Goal: Task Accomplishment & Management: Manage account settings

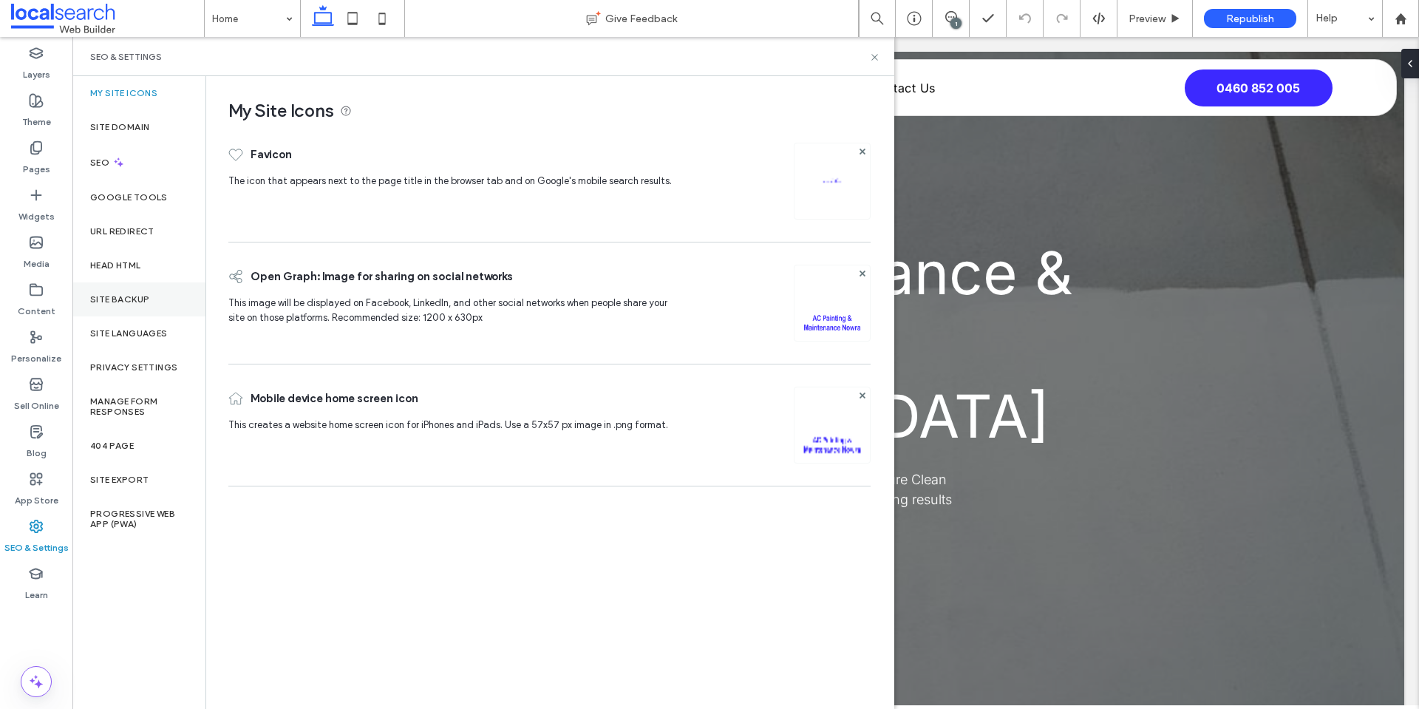
click at [128, 304] on label "Site Backup" at bounding box center [119, 299] width 59 height 10
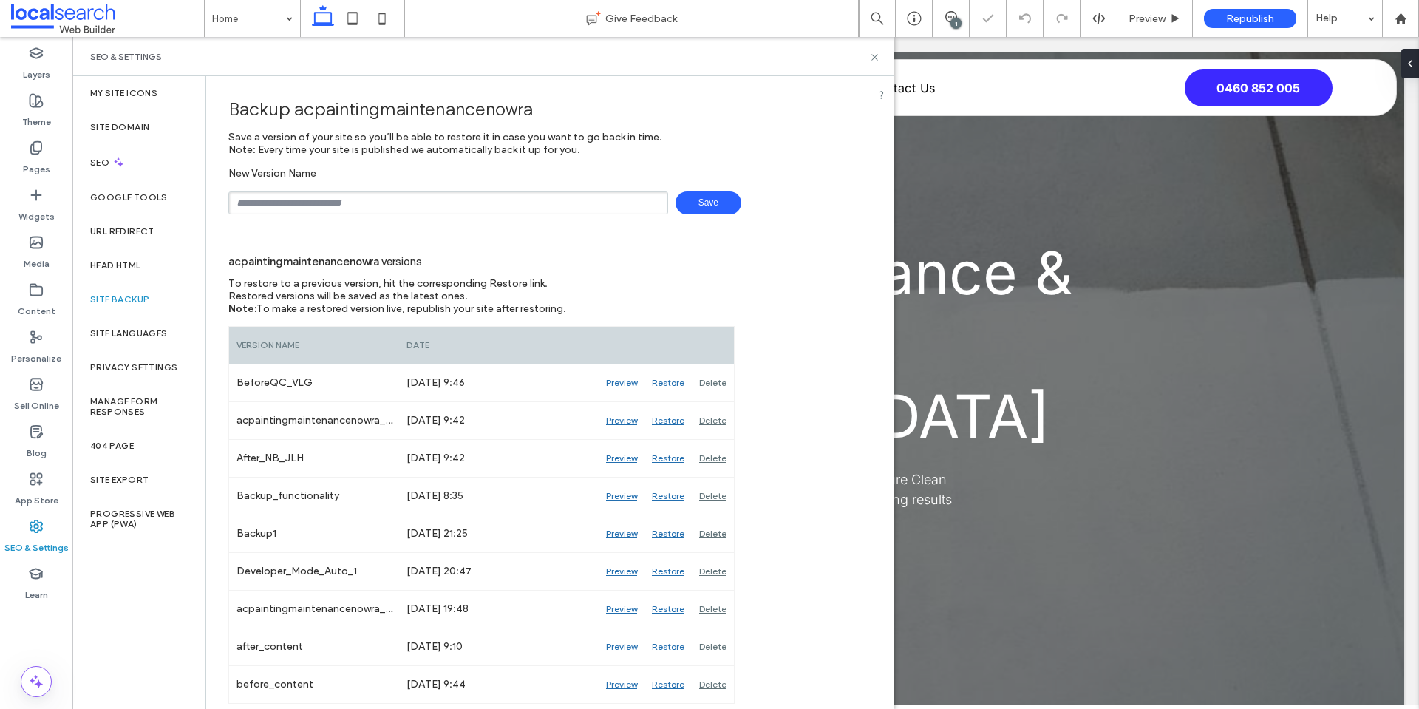
click at [412, 200] on input "text" at bounding box center [448, 202] width 440 height 23
type input "**********"
click at [698, 205] on span "Save" at bounding box center [708, 202] width 66 height 23
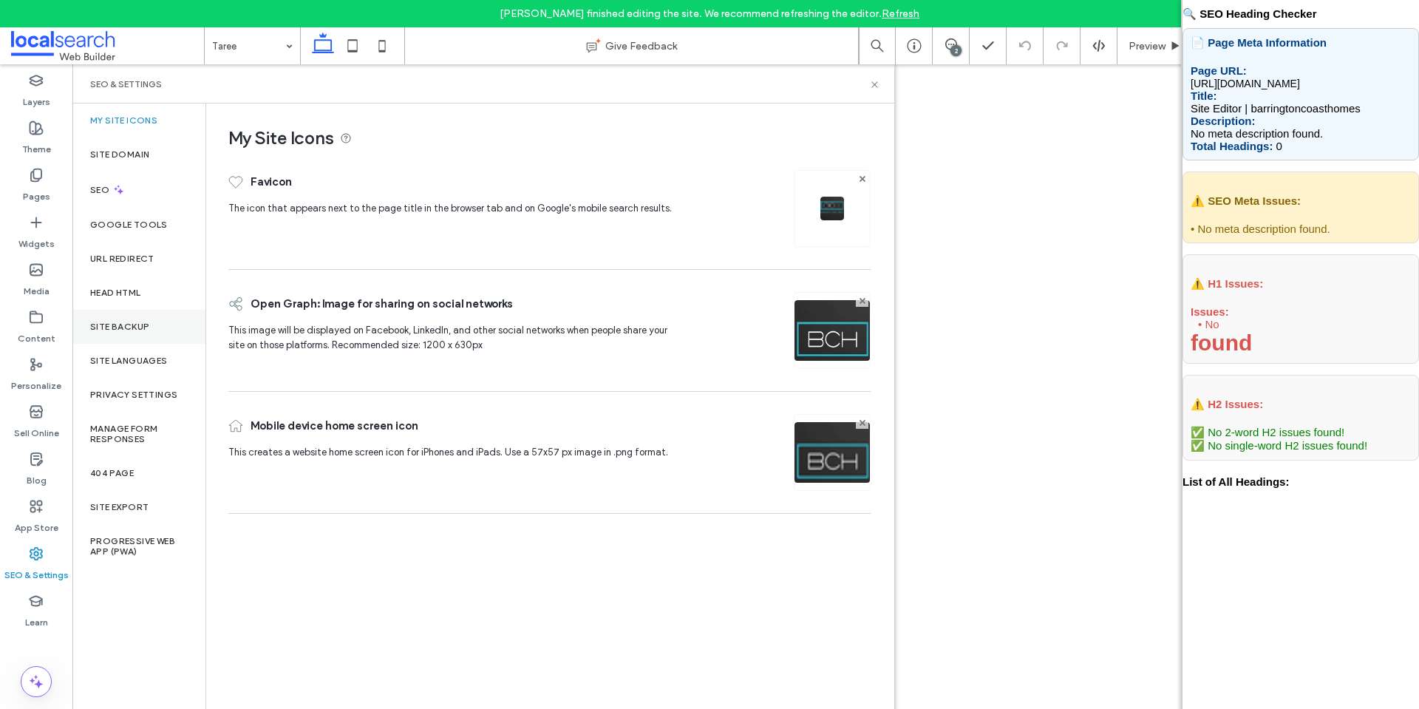
click at [134, 318] on div "Site Backup" at bounding box center [138, 327] width 133 height 34
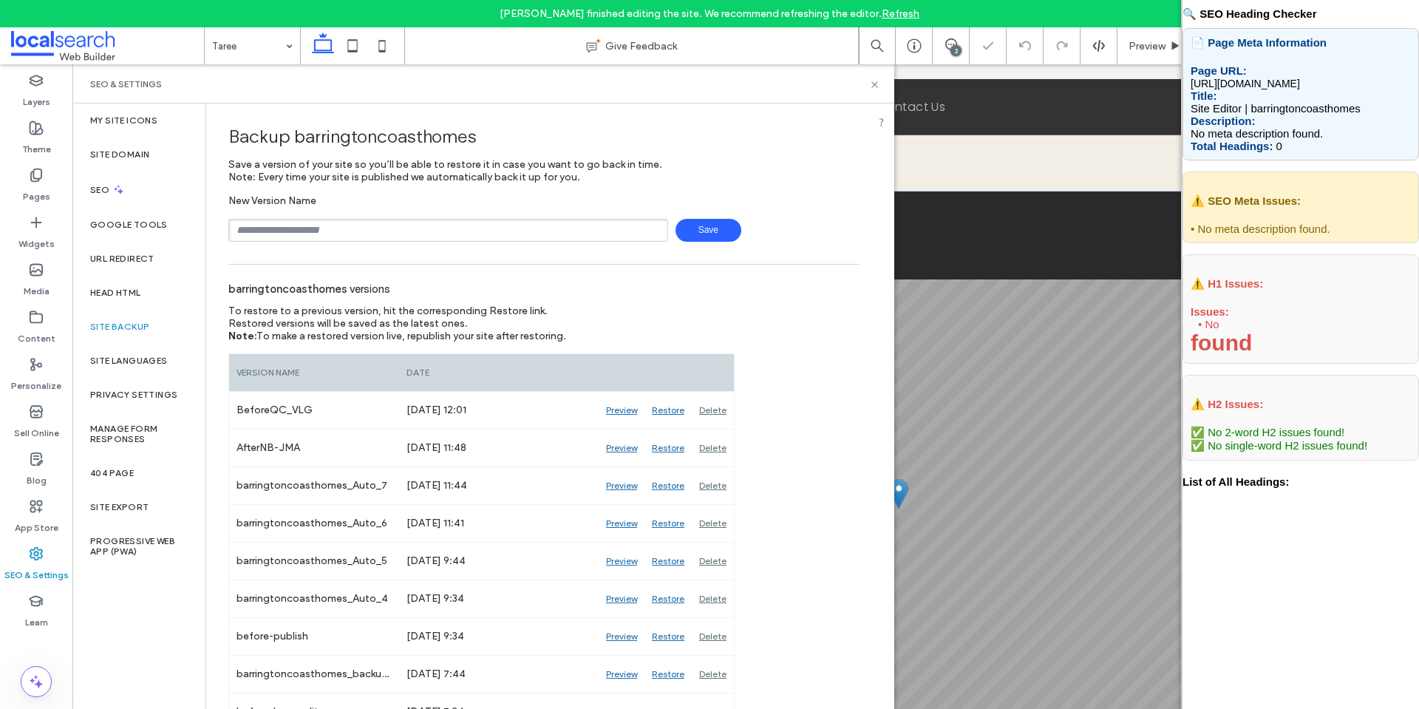
click at [389, 231] on input "text" at bounding box center [448, 230] width 440 height 23
type input "**********"
click at [708, 228] on span "Save" at bounding box center [708, 230] width 66 height 23
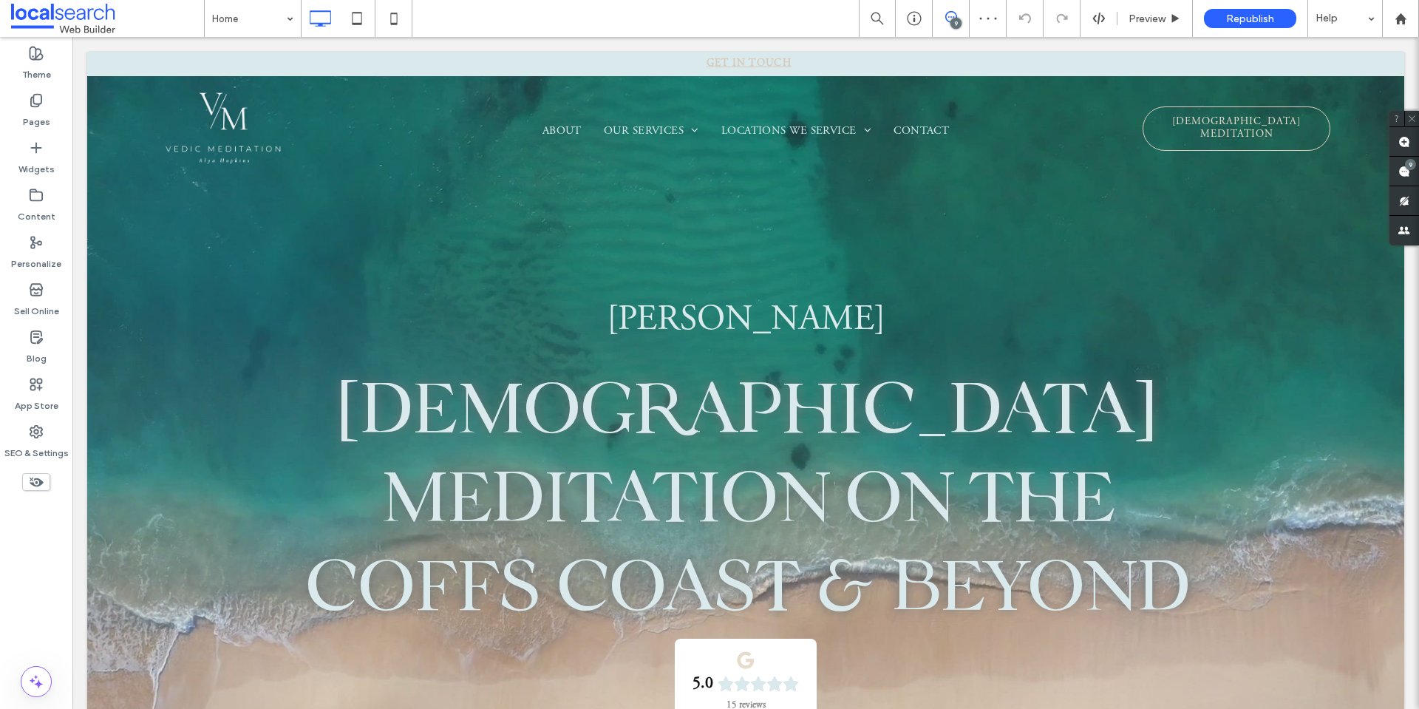
click at [948, 18] on icon at bounding box center [951, 17] width 12 height 12
click at [1407, 172] on use at bounding box center [1404, 172] width 12 height 12
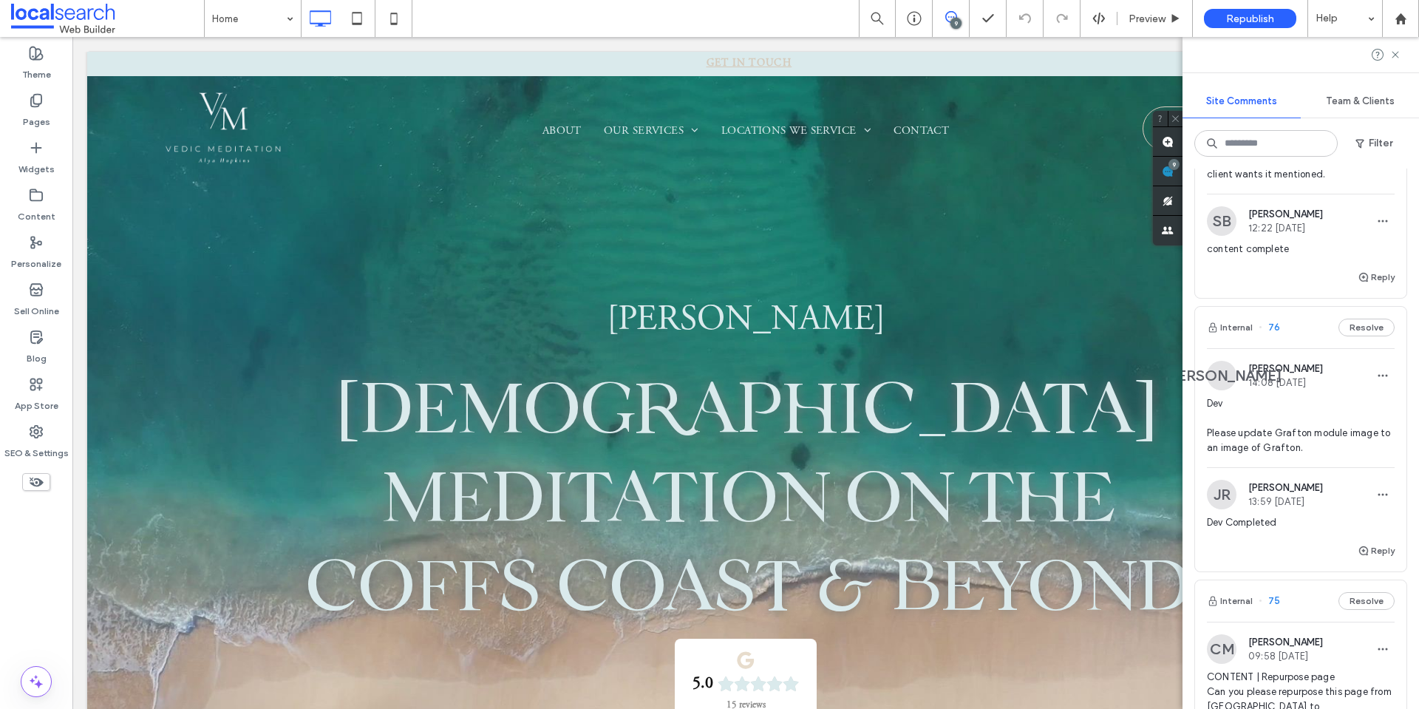
scroll to position [739, 0]
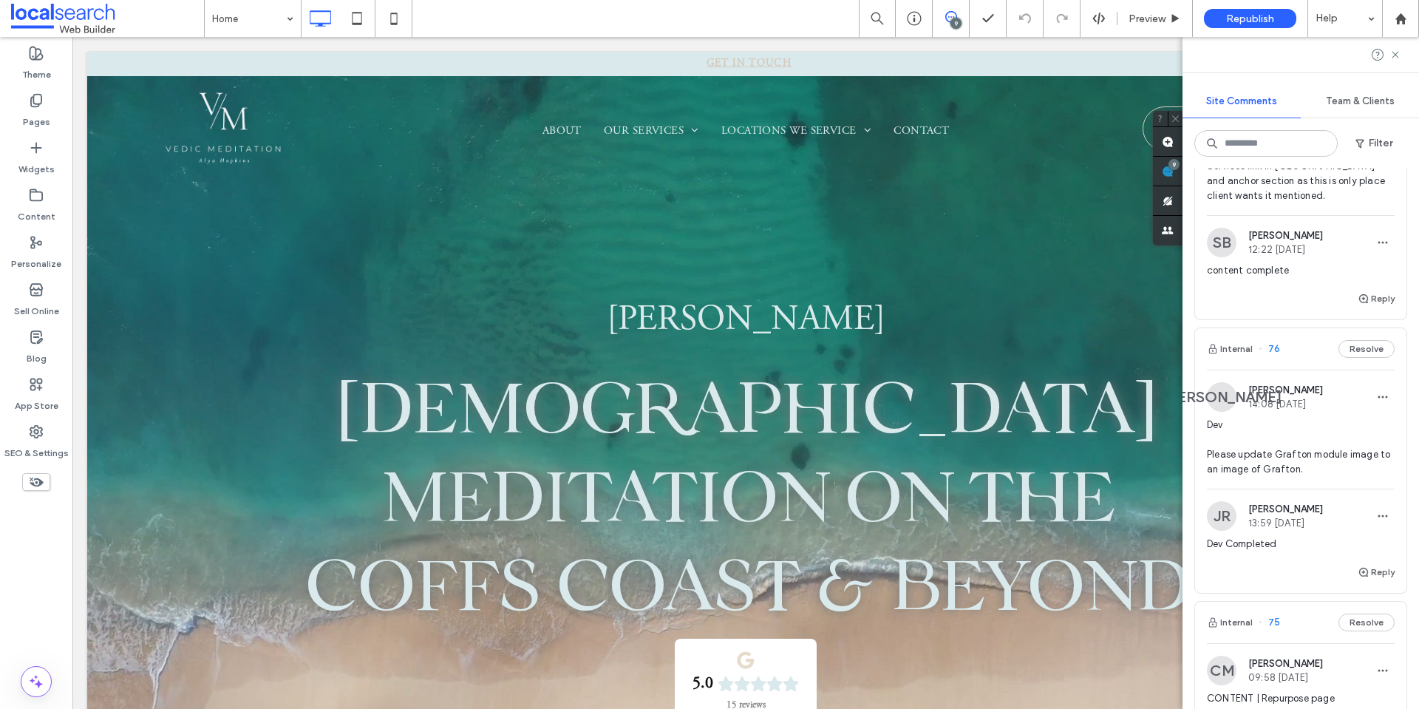
click at [1320, 384] on span "[PERSON_NAME]" at bounding box center [1285, 389] width 75 height 11
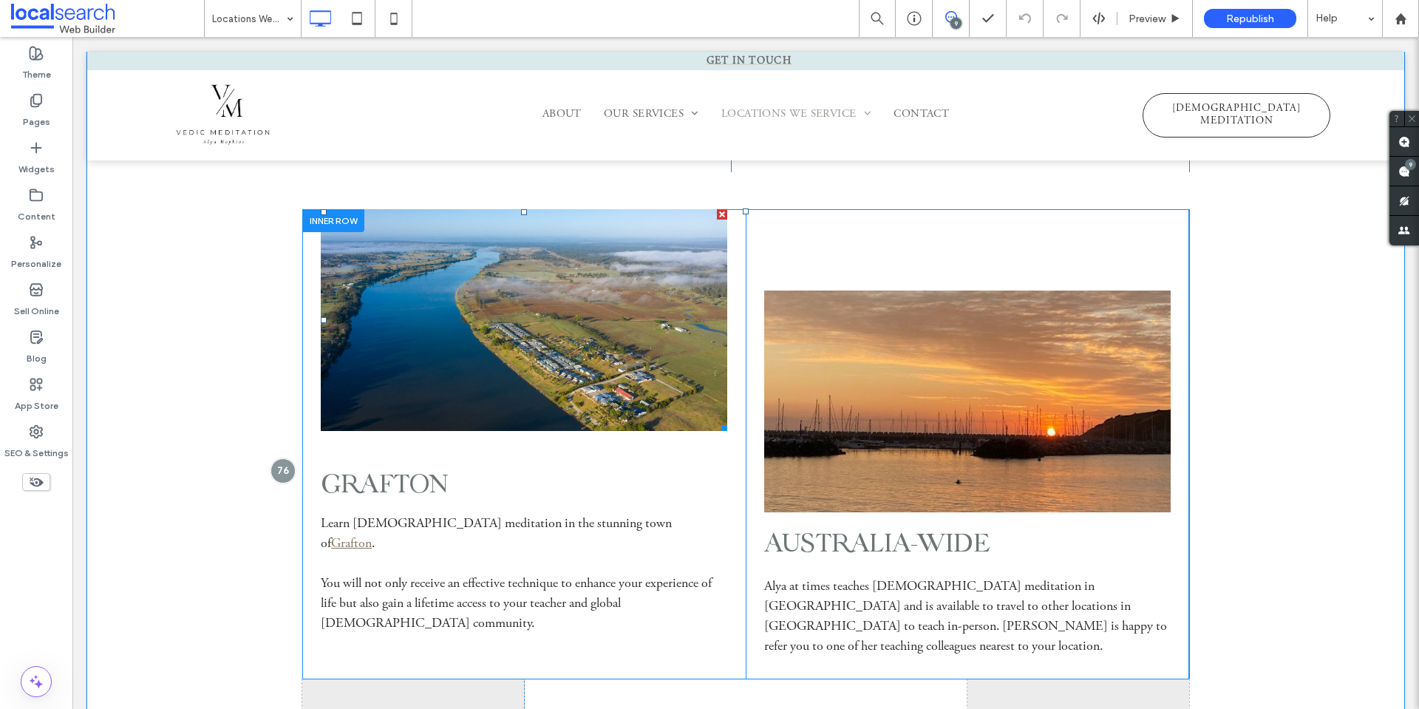
click at [607, 376] on link at bounding box center [524, 320] width 406 height 222
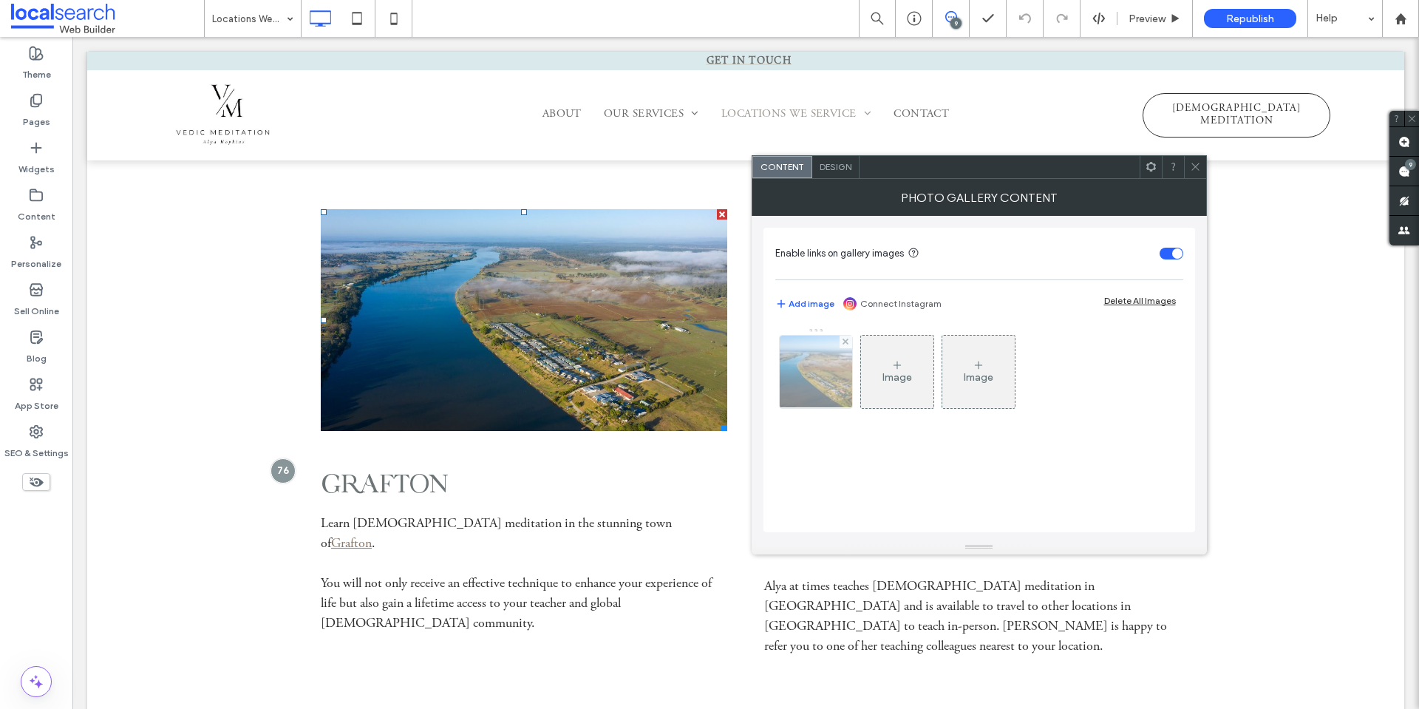
click at [835, 391] on img at bounding box center [815, 371] width 109 height 72
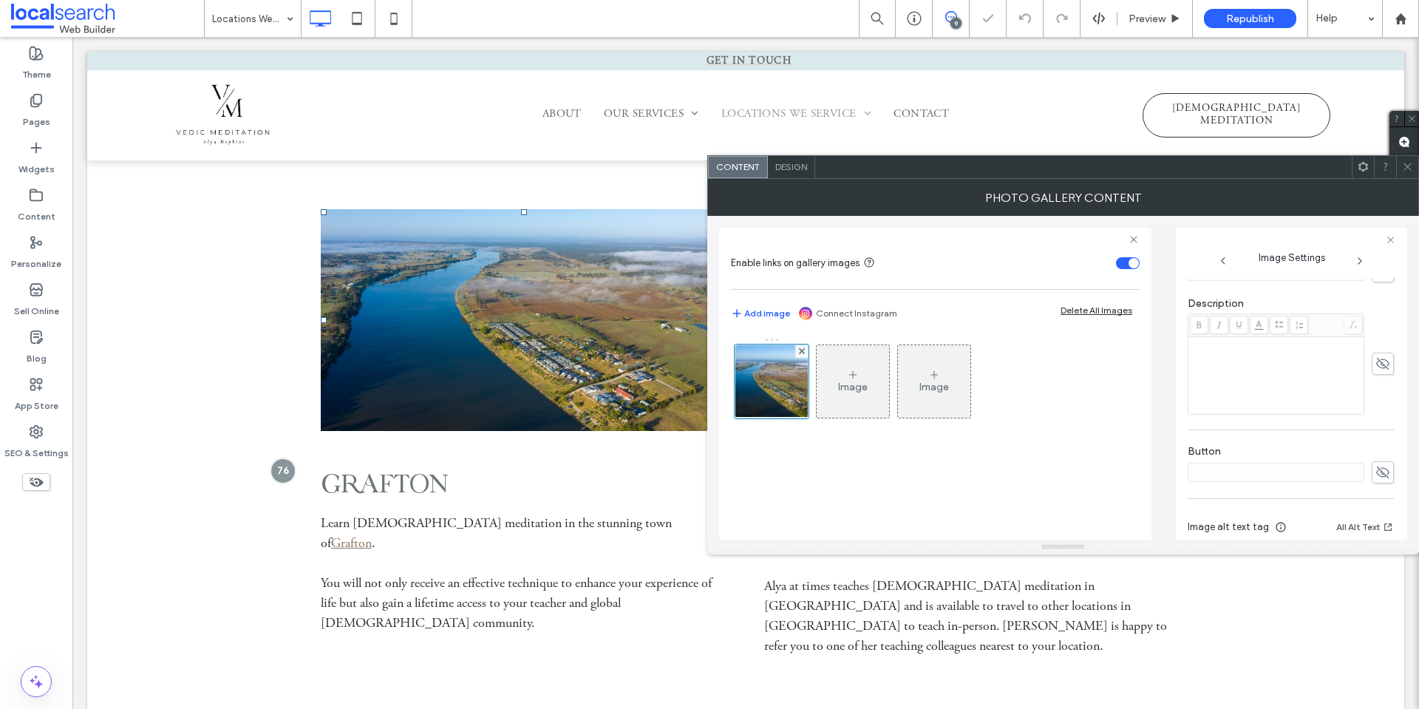
scroll to position [471, 0]
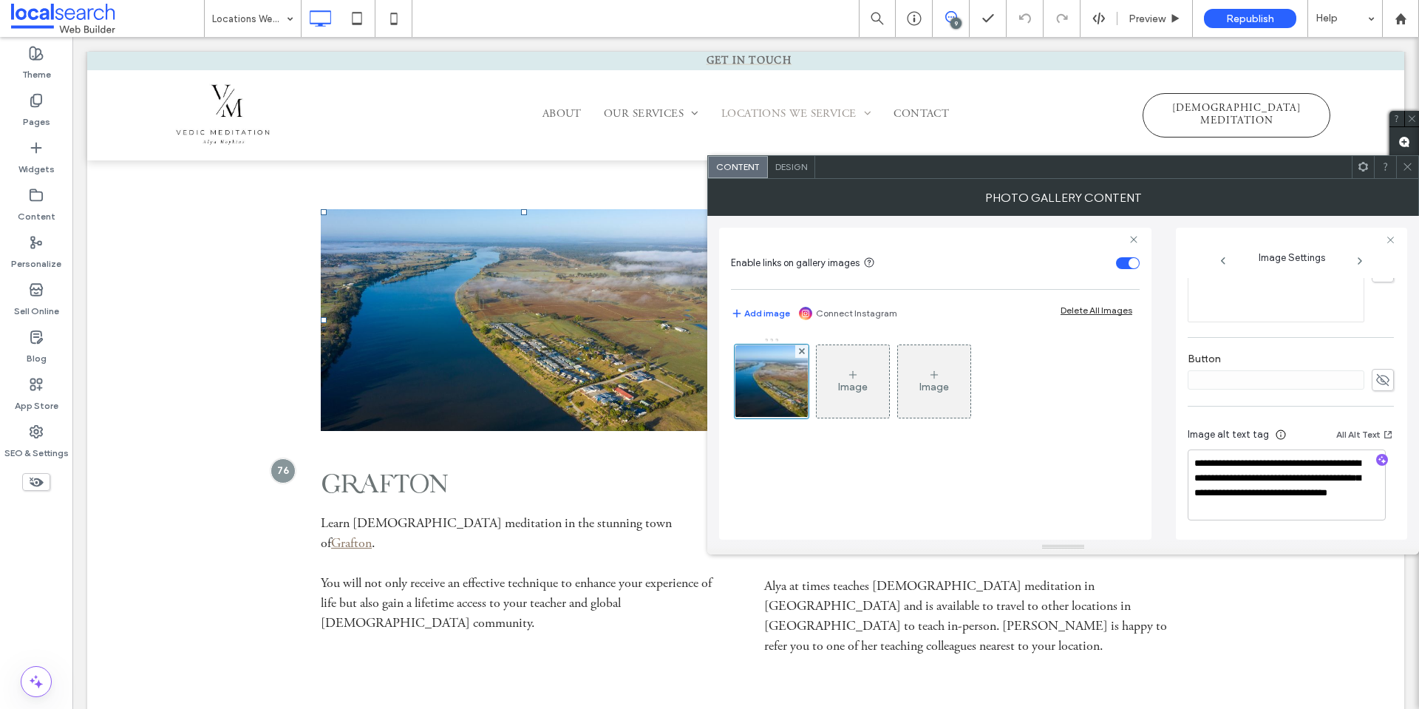
click at [1412, 168] on icon at bounding box center [1407, 166] width 11 height 11
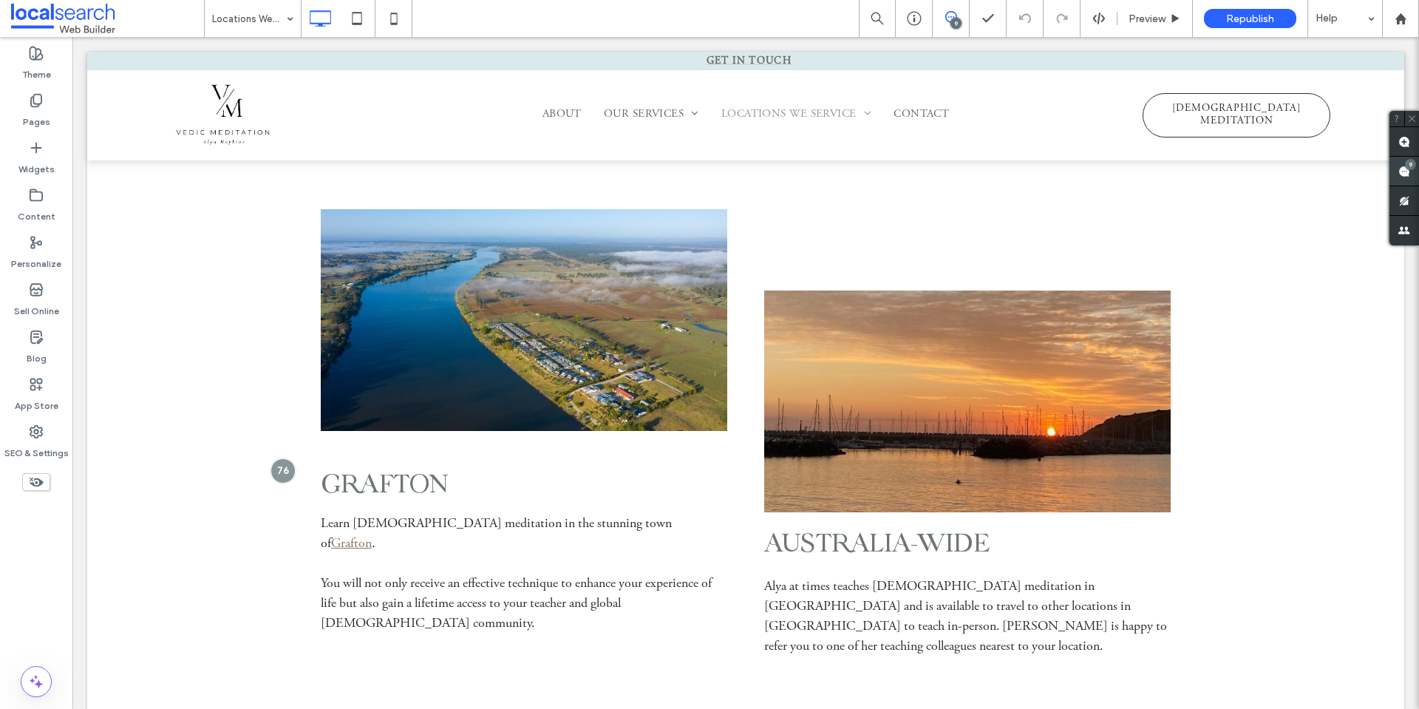
click at [1405, 168] on use at bounding box center [1404, 172] width 12 height 12
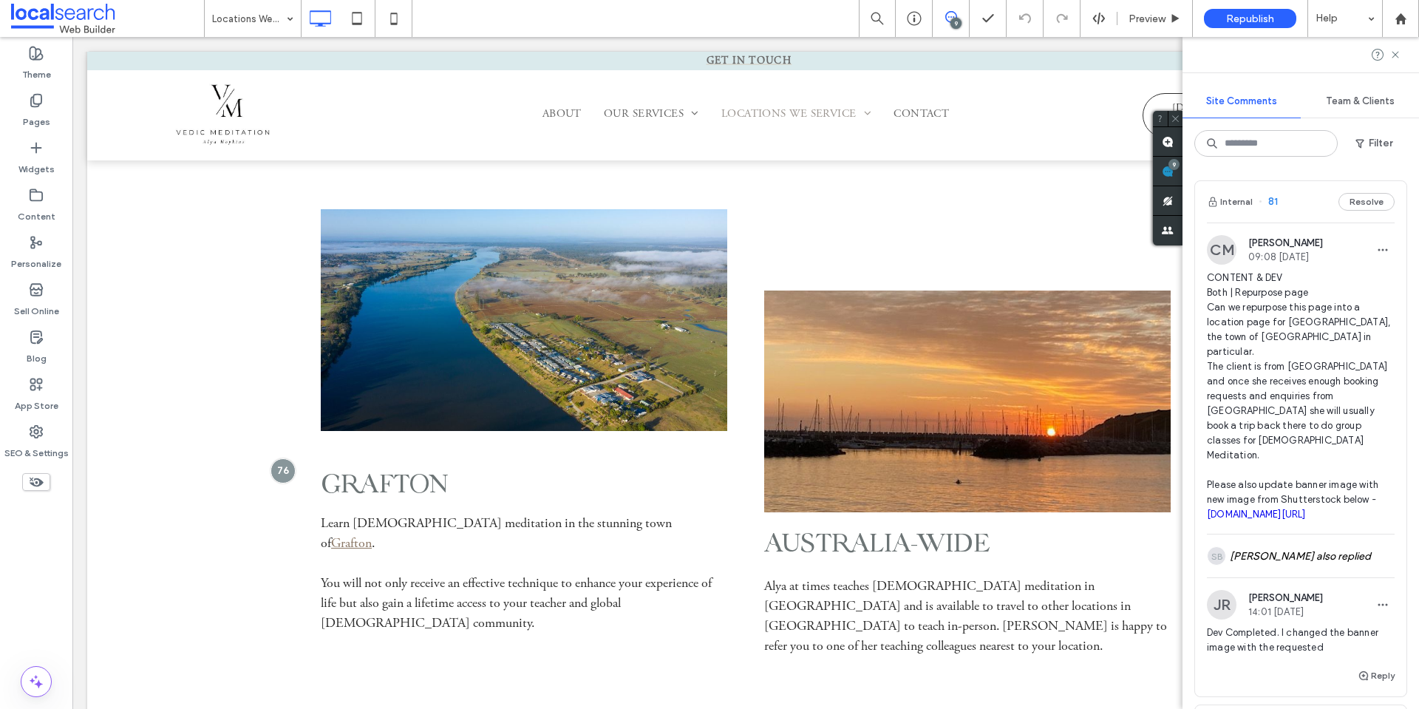
click at [1310, 301] on span "CONTENT & DEV Both | Repurpose page Can we repurpose this page into a location …" at bounding box center [1301, 395] width 188 height 251
click at [1262, 539] on div "SB [PERSON_NAME] also replied" at bounding box center [1301, 555] width 188 height 43
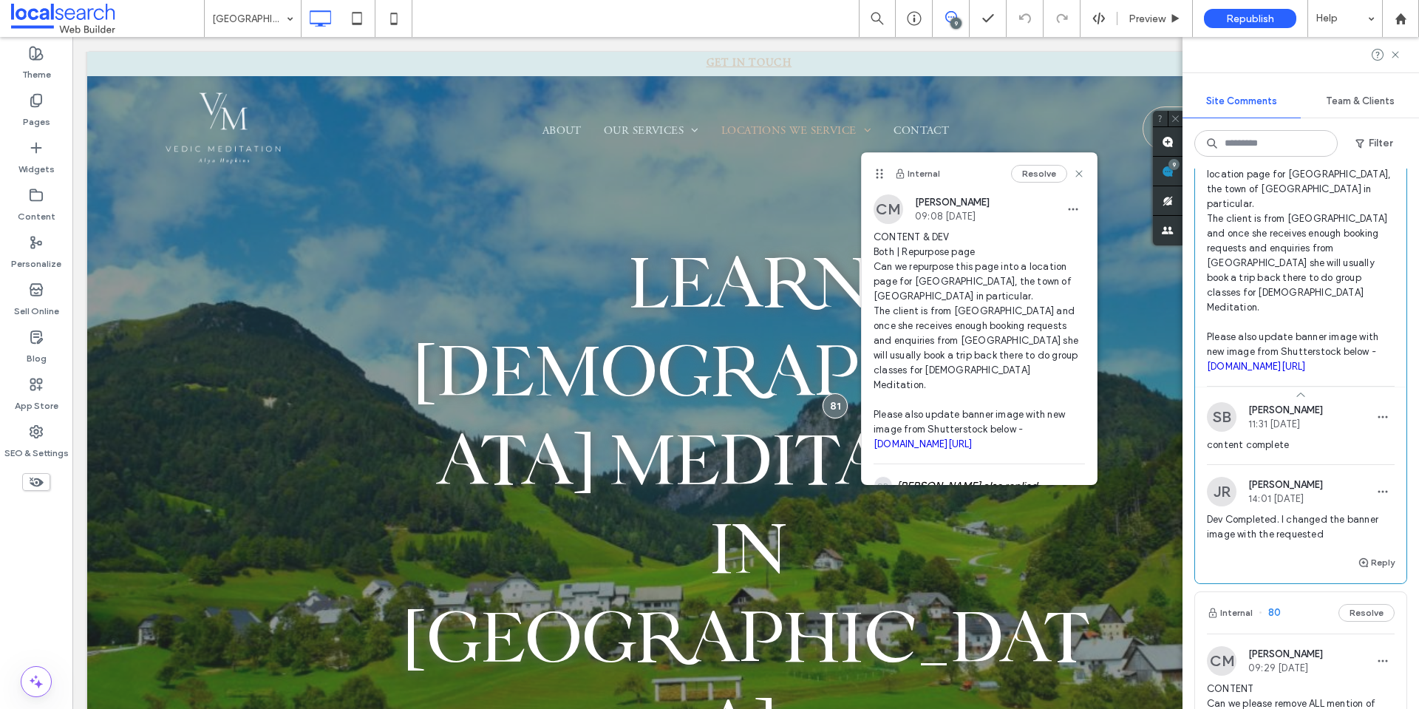
click at [1299, 361] on link "[DOMAIN_NAME][URL]" at bounding box center [1256, 366] width 99 height 11
